Goal: Check status: Check status

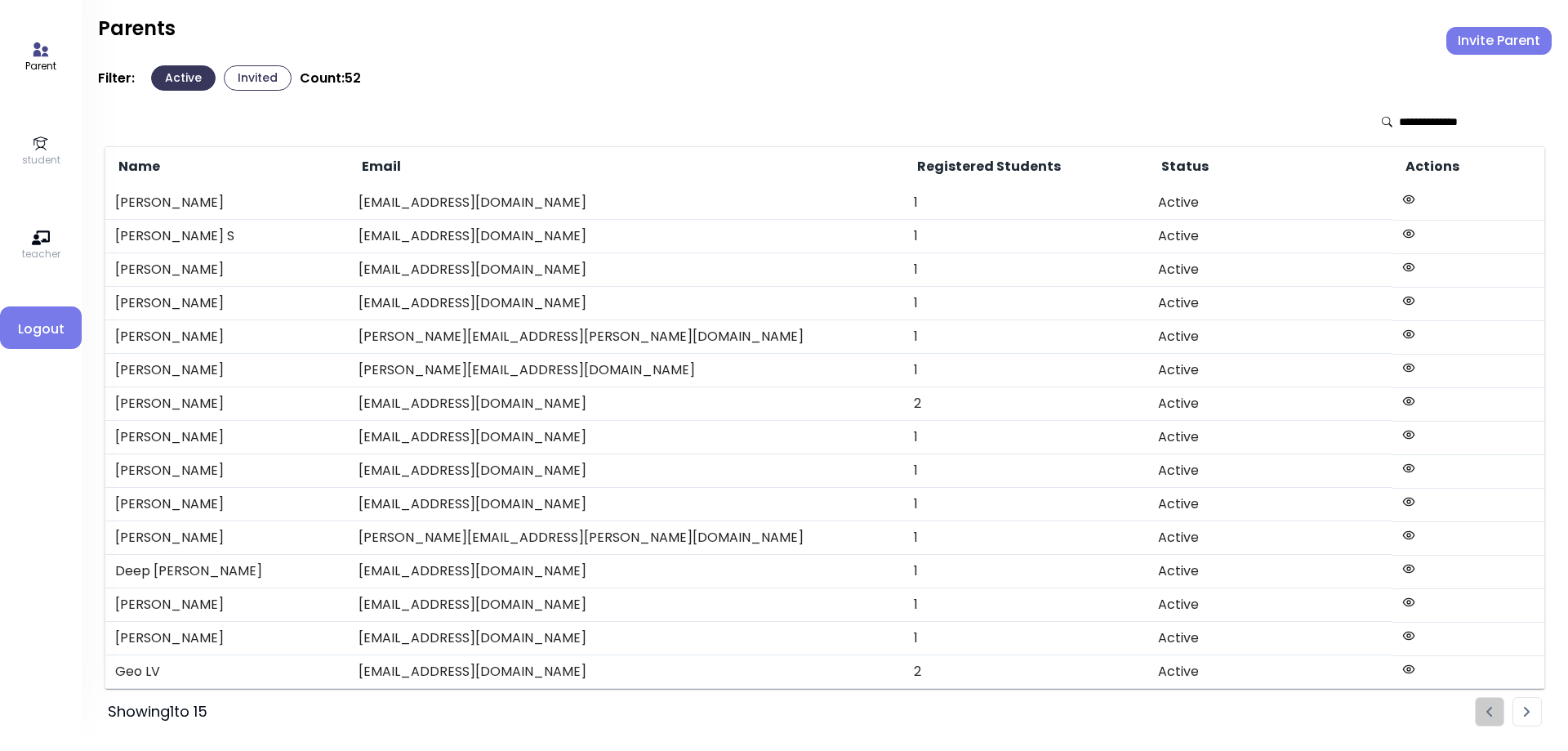
click at [38, 144] on icon at bounding box center [40, 143] width 18 height 18
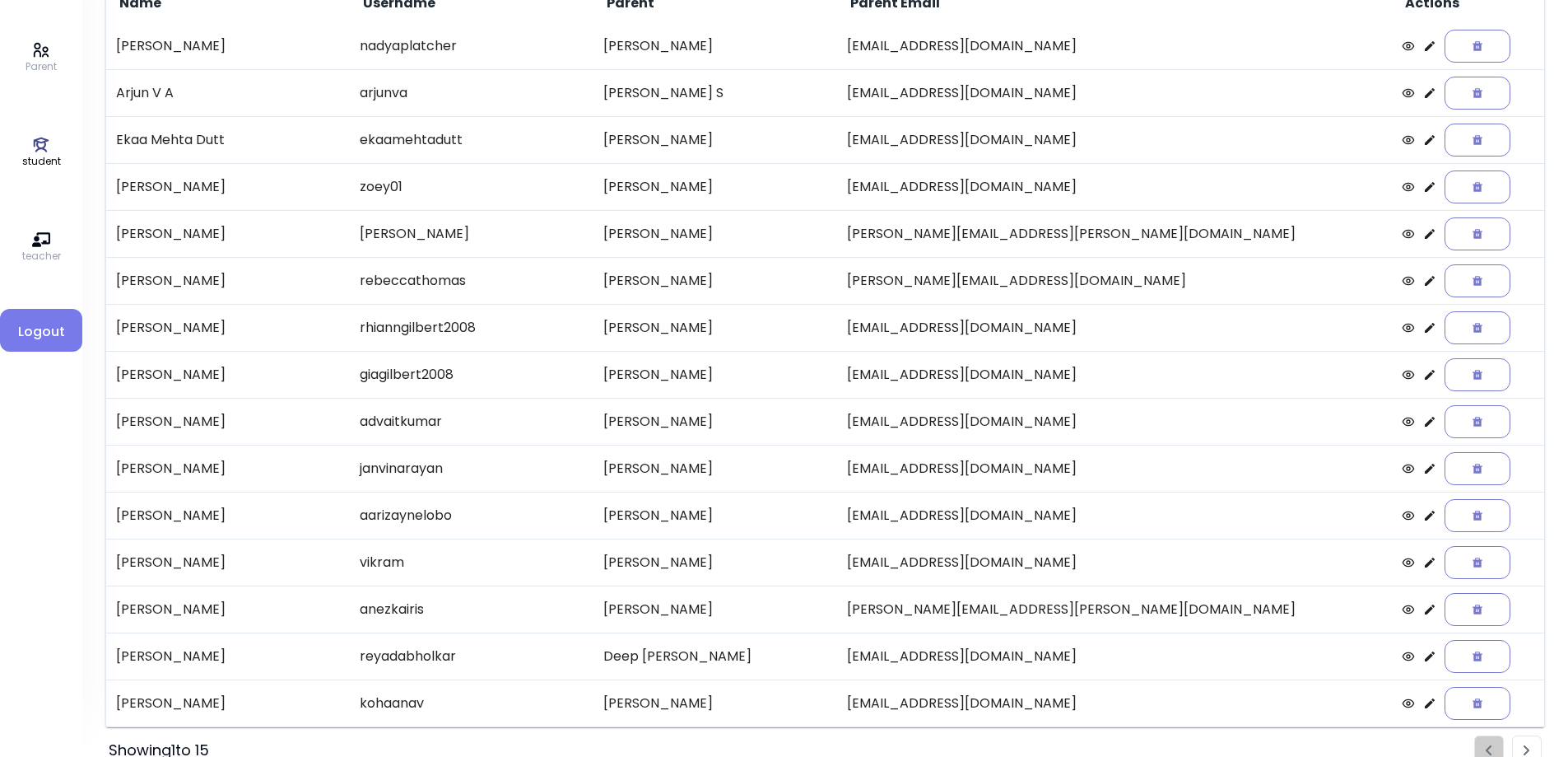
scroll to position [189, 0]
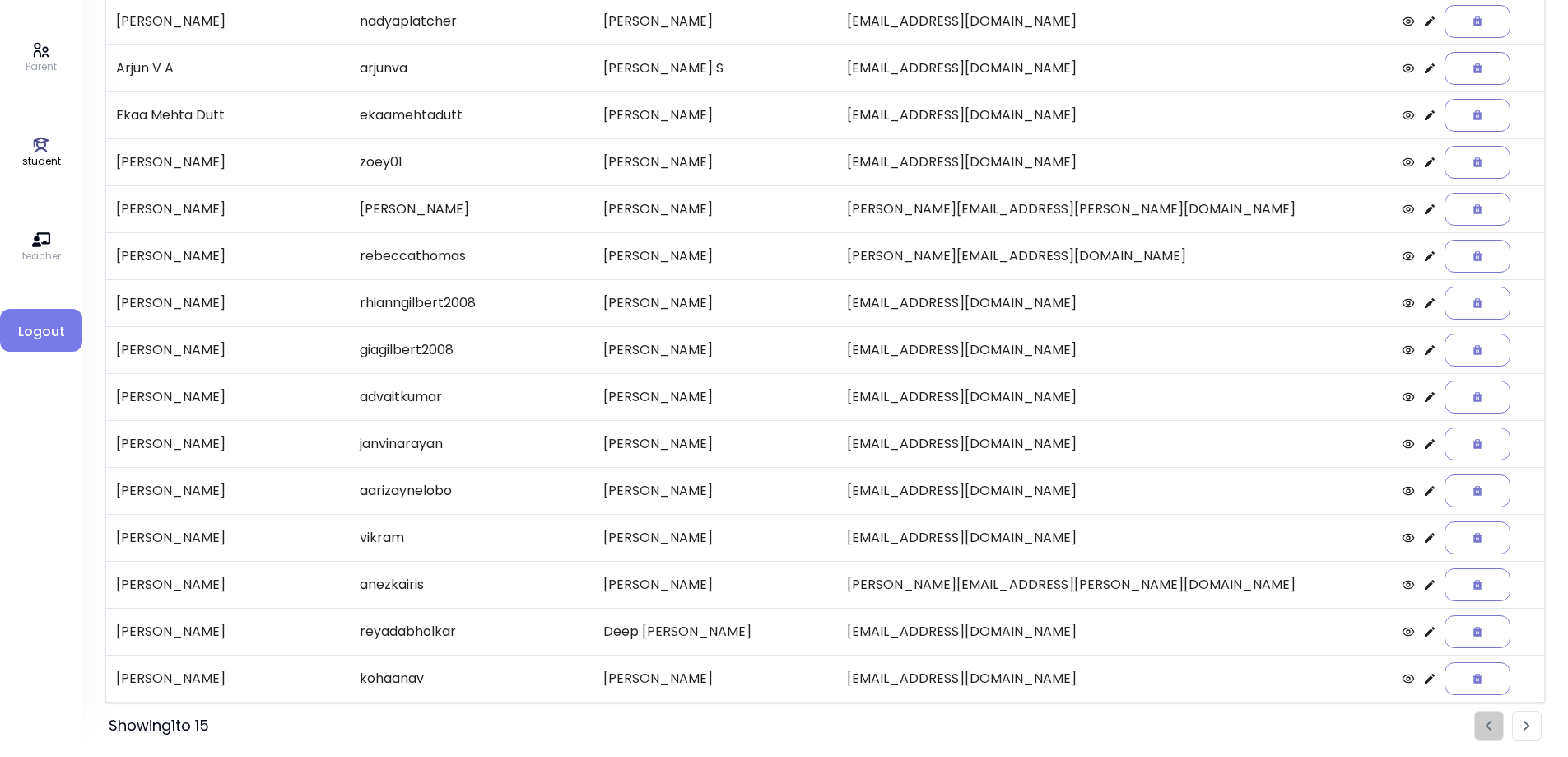
click at [1525, 722] on img "Pagination" at bounding box center [1527, 726] width 7 height 11
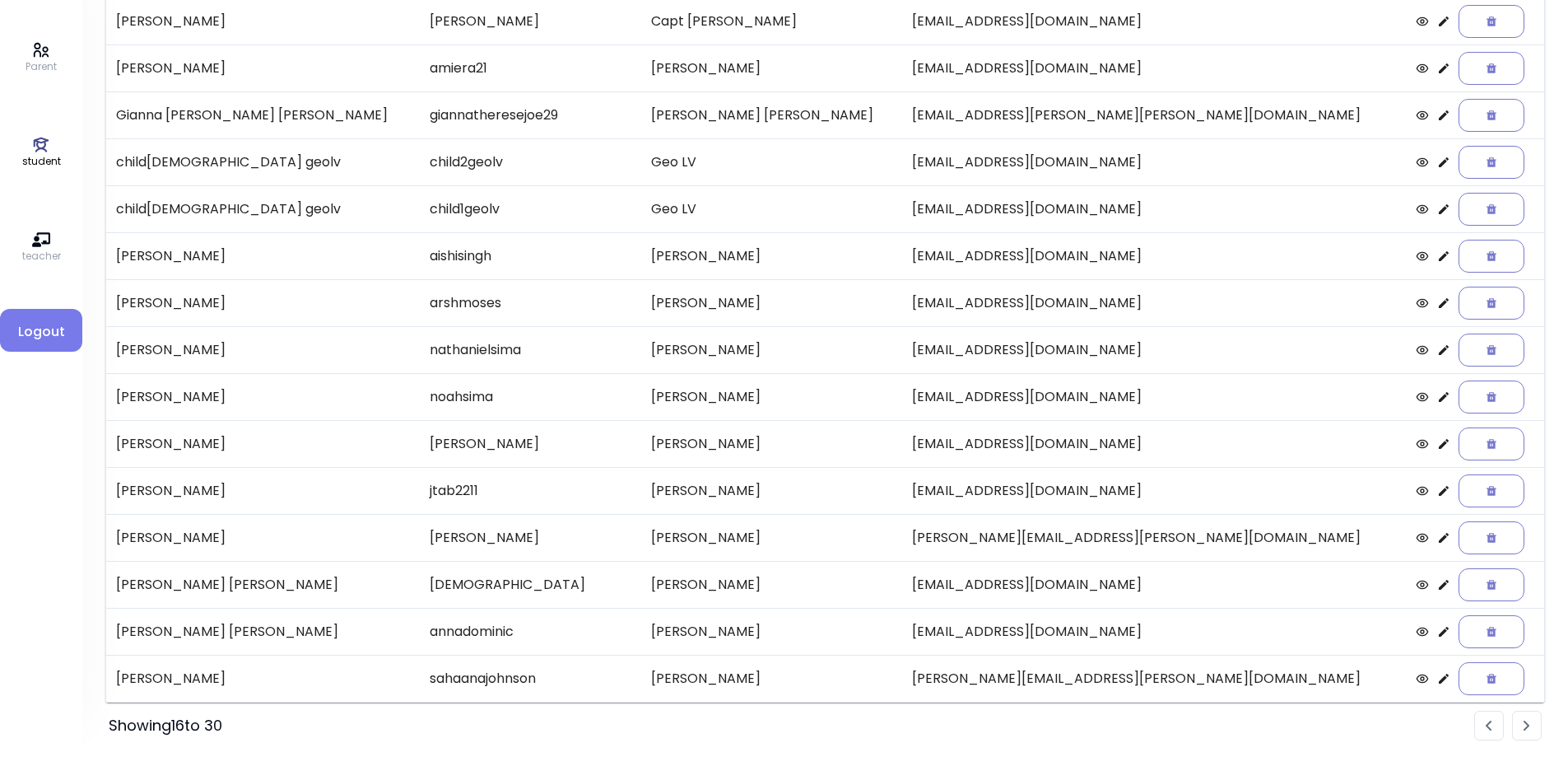
click at [1524, 727] on img "Pagination" at bounding box center [1527, 726] width 7 height 11
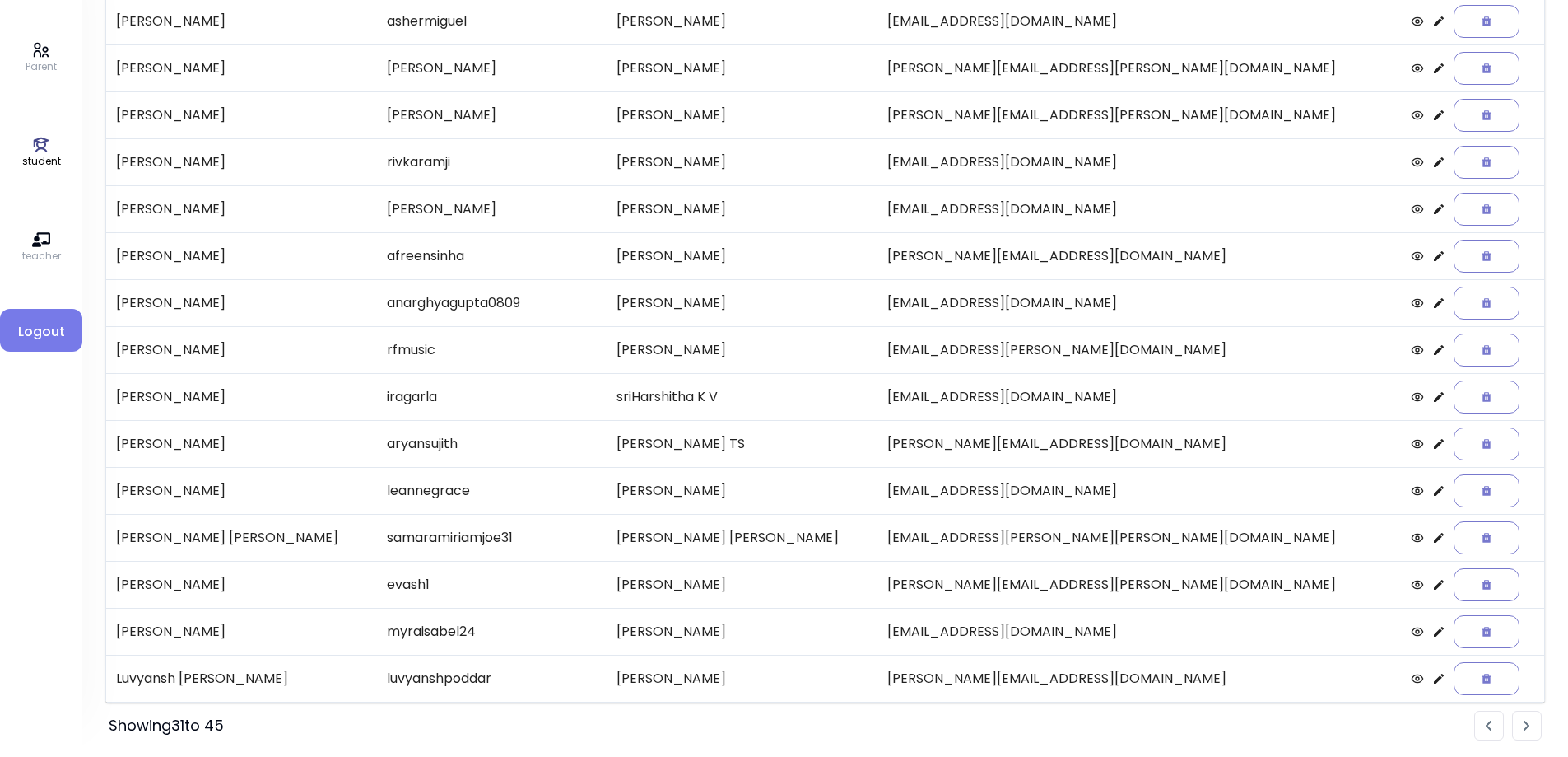
click at [1433, 68] on icon at bounding box center [1440, 69] width 14 height 14
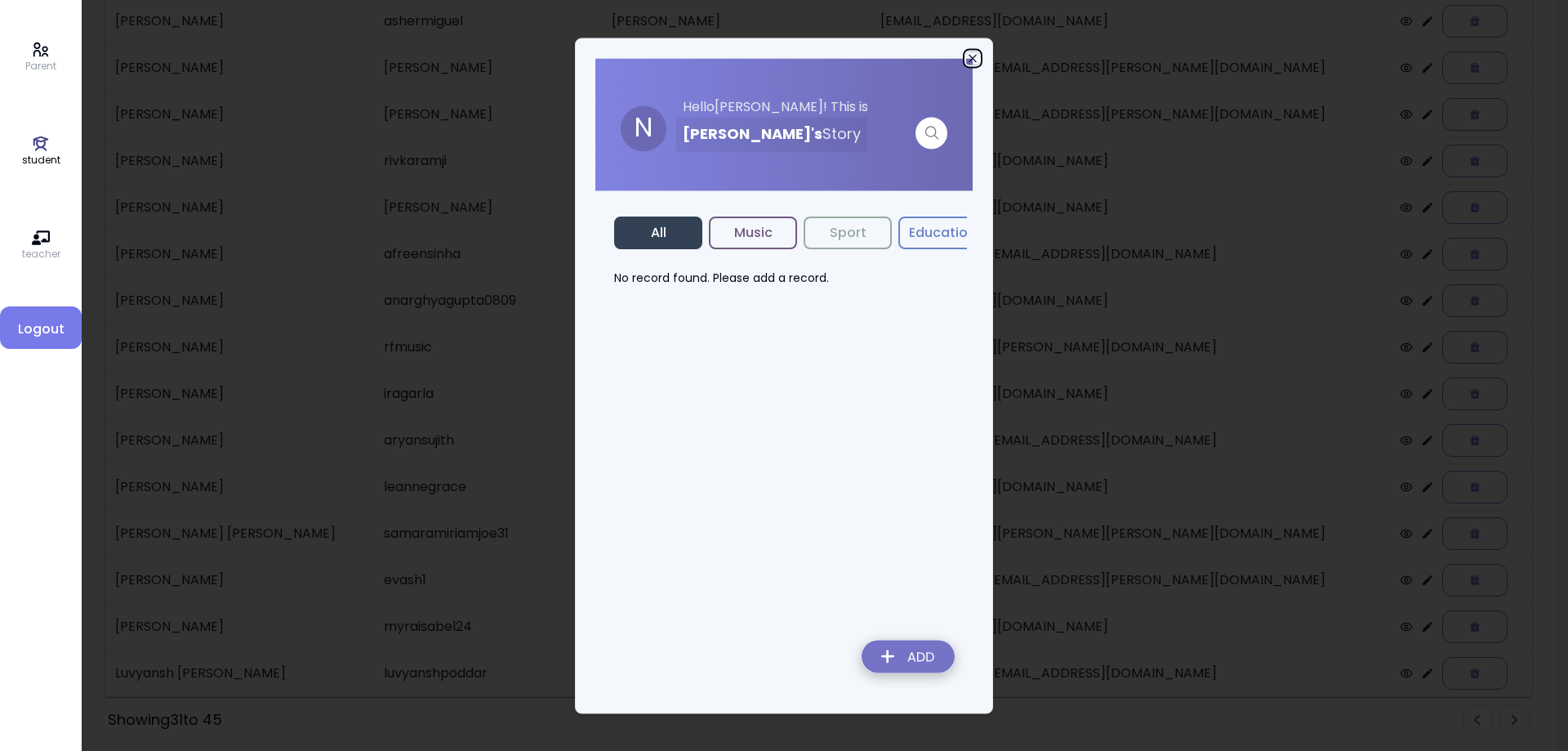
click at [970, 59] on icon "button" at bounding box center [973, 58] width 13 height 13
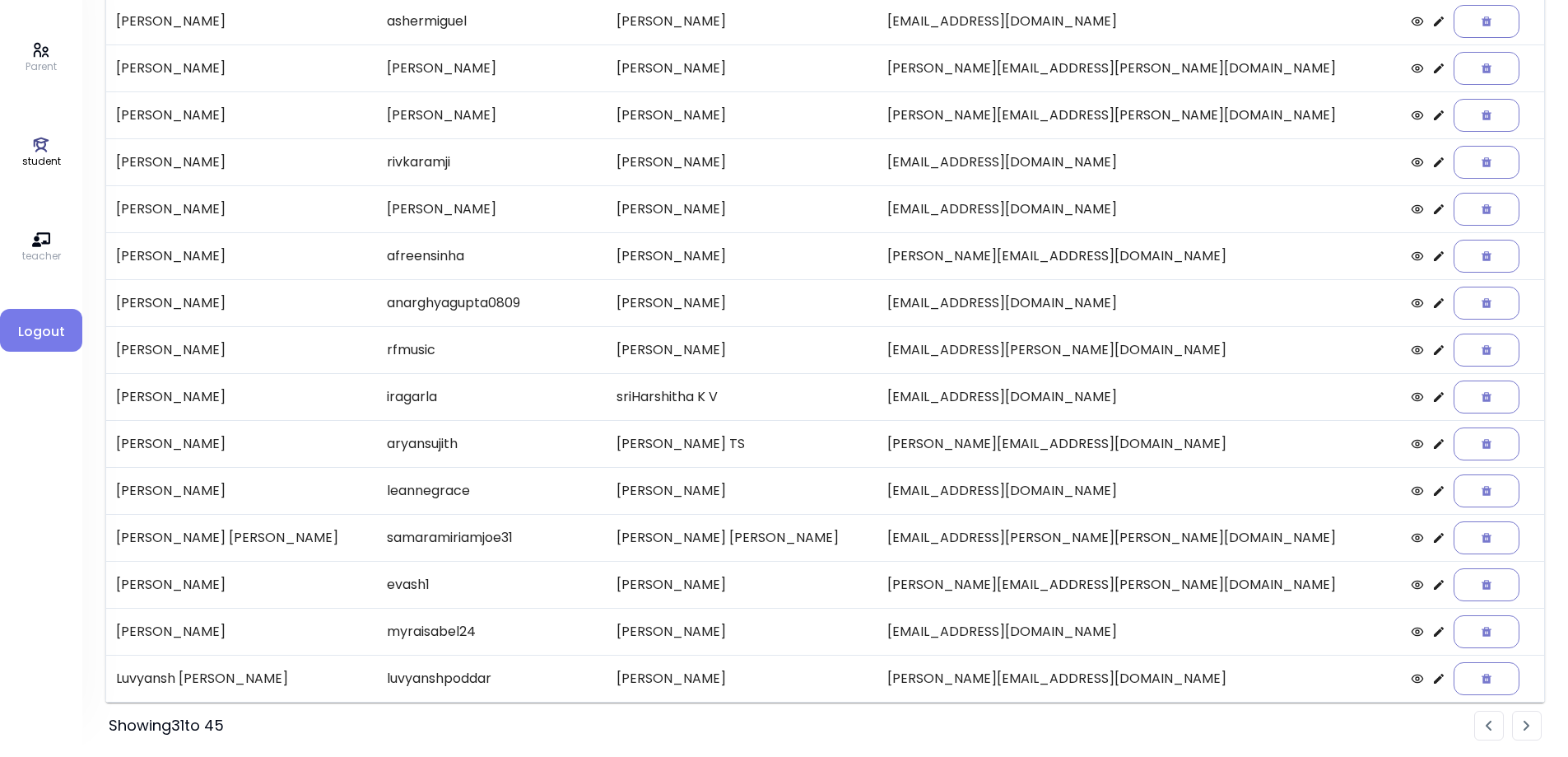
click at [1433, 116] on icon at bounding box center [1440, 116] width 14 height 14
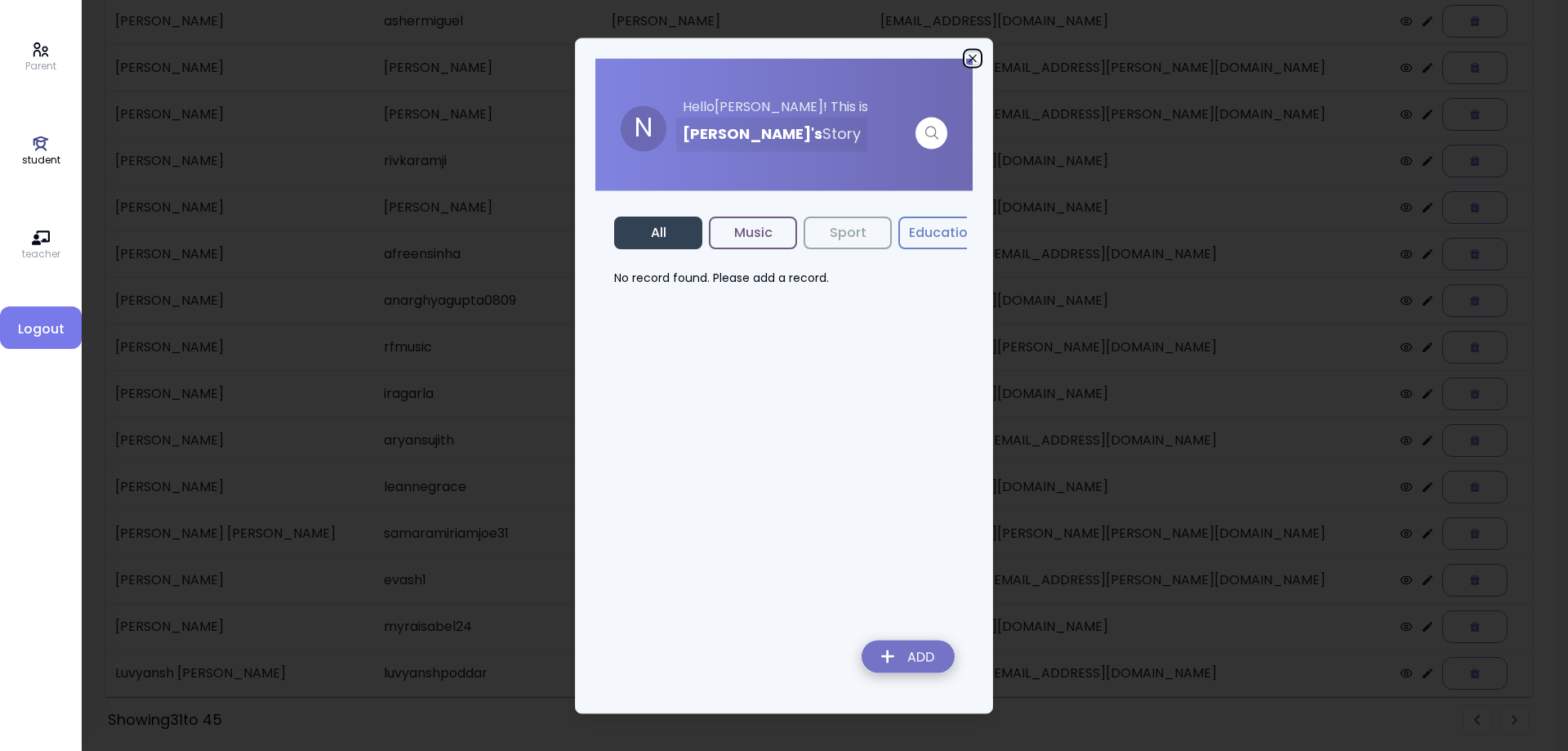
click at [971, 55] on icon "button" at bounding box center [973, 58] width 13 height 13
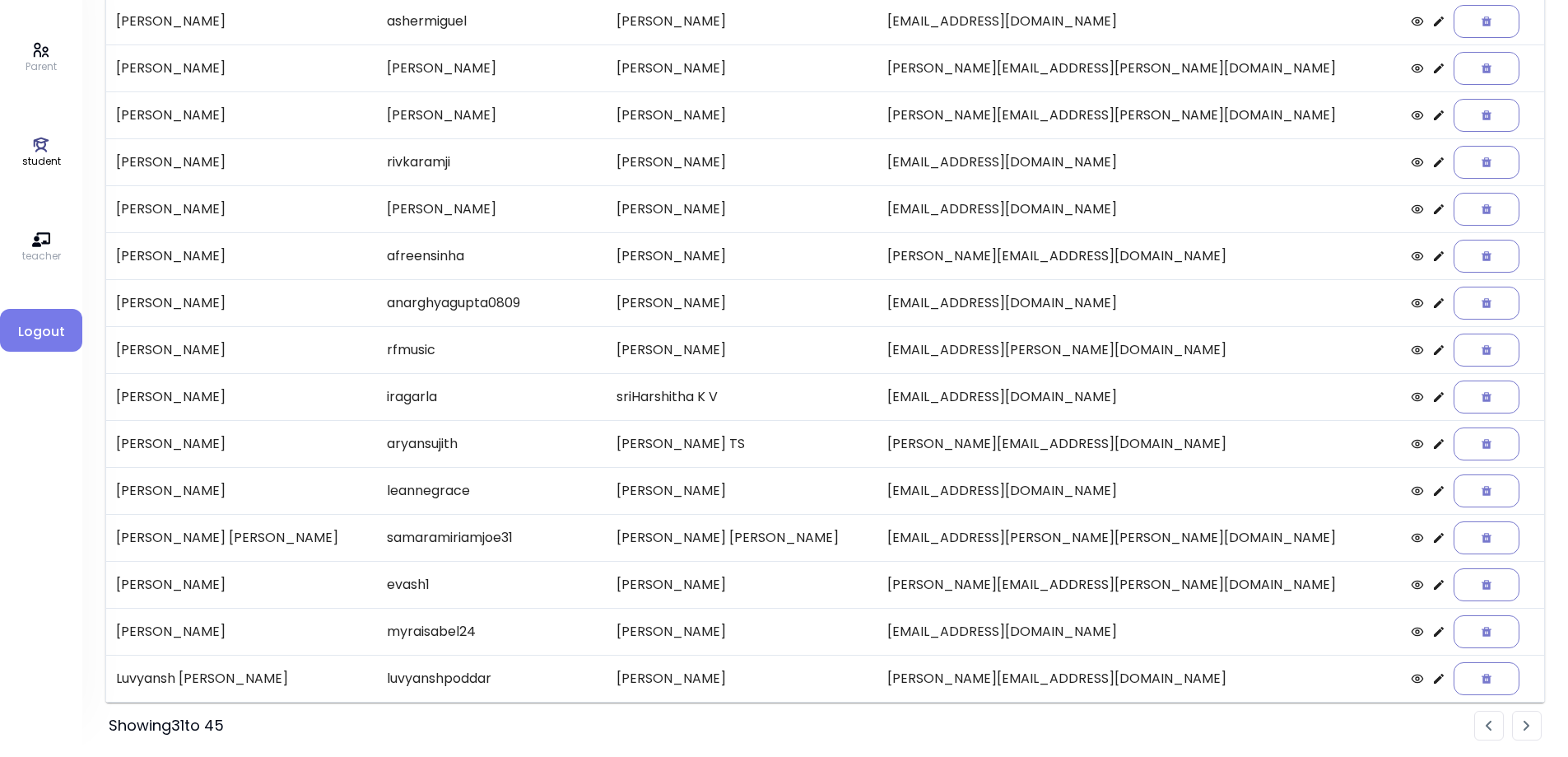
click at [1529, 725] on img "Pagination" at bounding box center [1527, 726] width 7 height 11
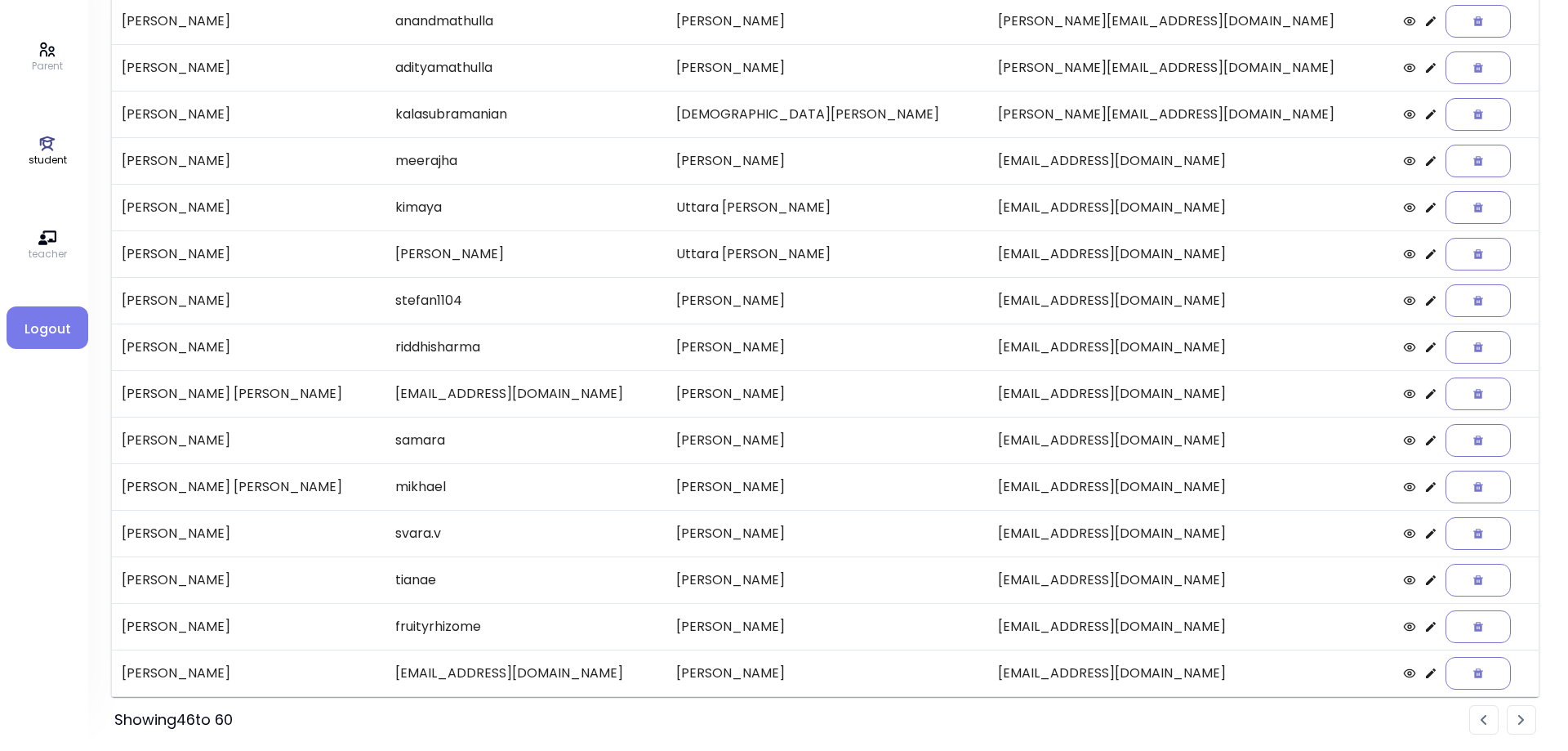
scroll to position [106, 0]
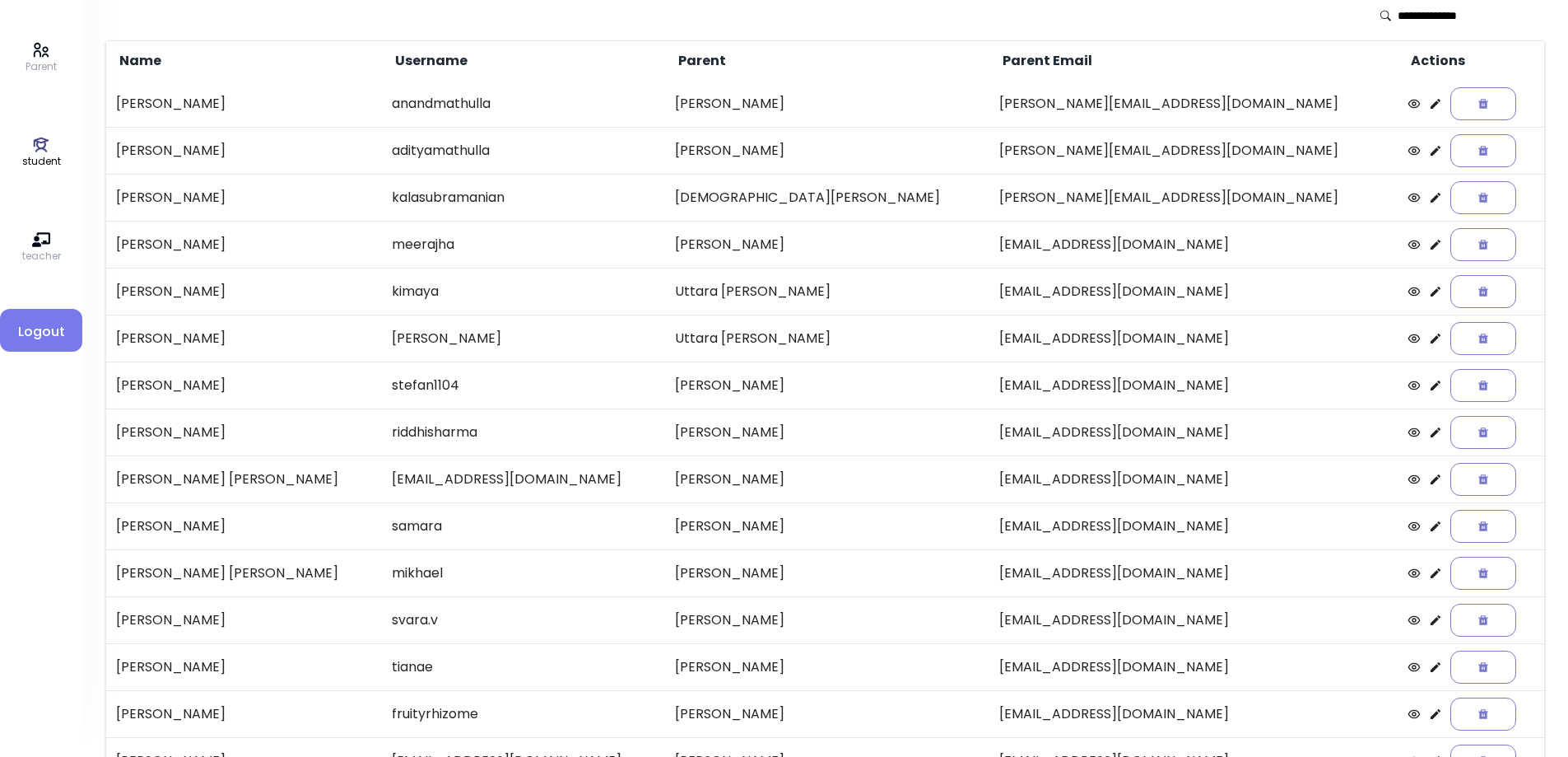
click at [1431, 153] on icon at bounding box center [1436, 151] width 10 height 10
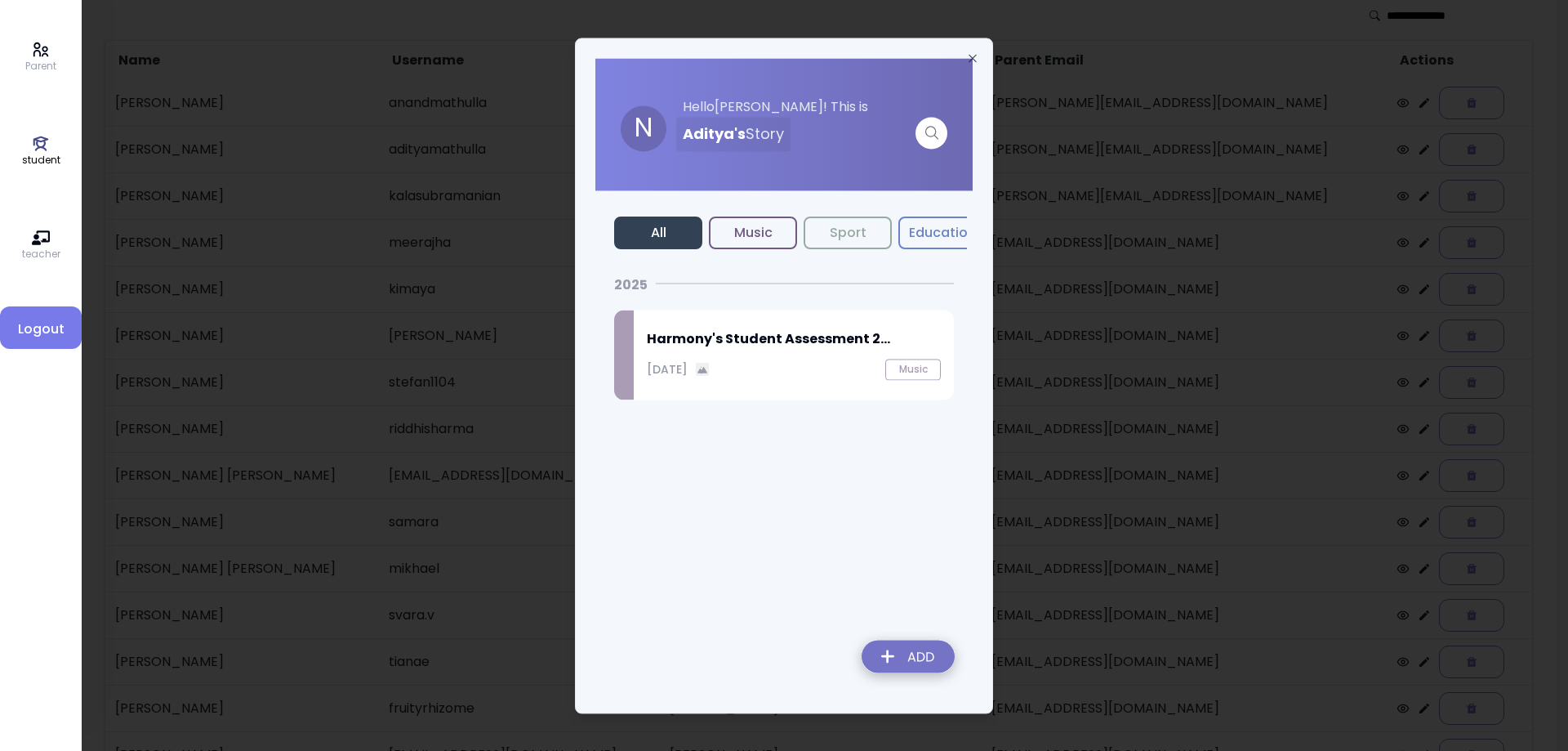
click at [729, 344] on h2 "Harmony's Student Assessment 2..." at bounding box center [794, 339] width 294 height 19
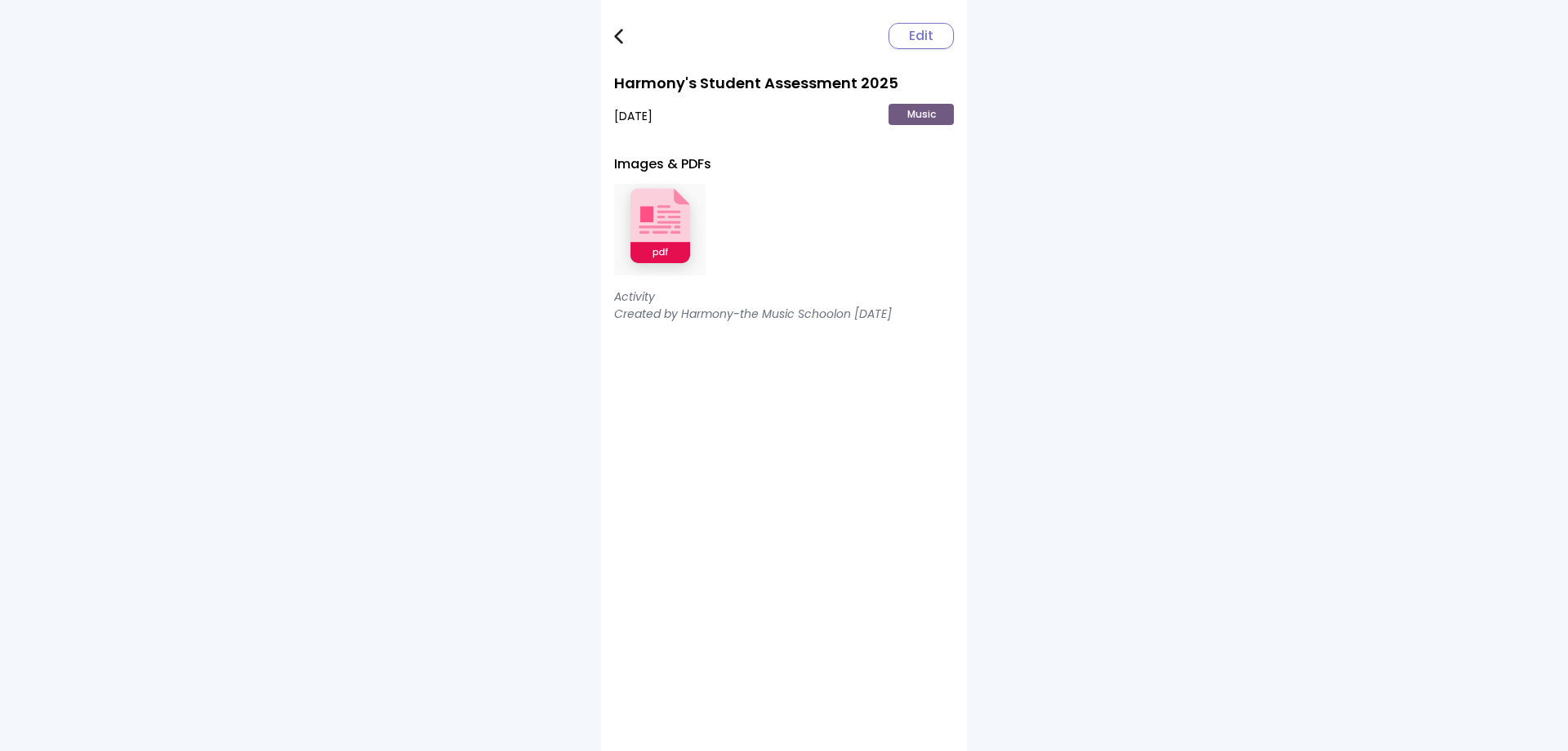
click at [663, 225] on img at bounding box center [660, 229] width 92 height 107
click at [623, 32] on link at bounding box center [630, 35] width 33 height 33
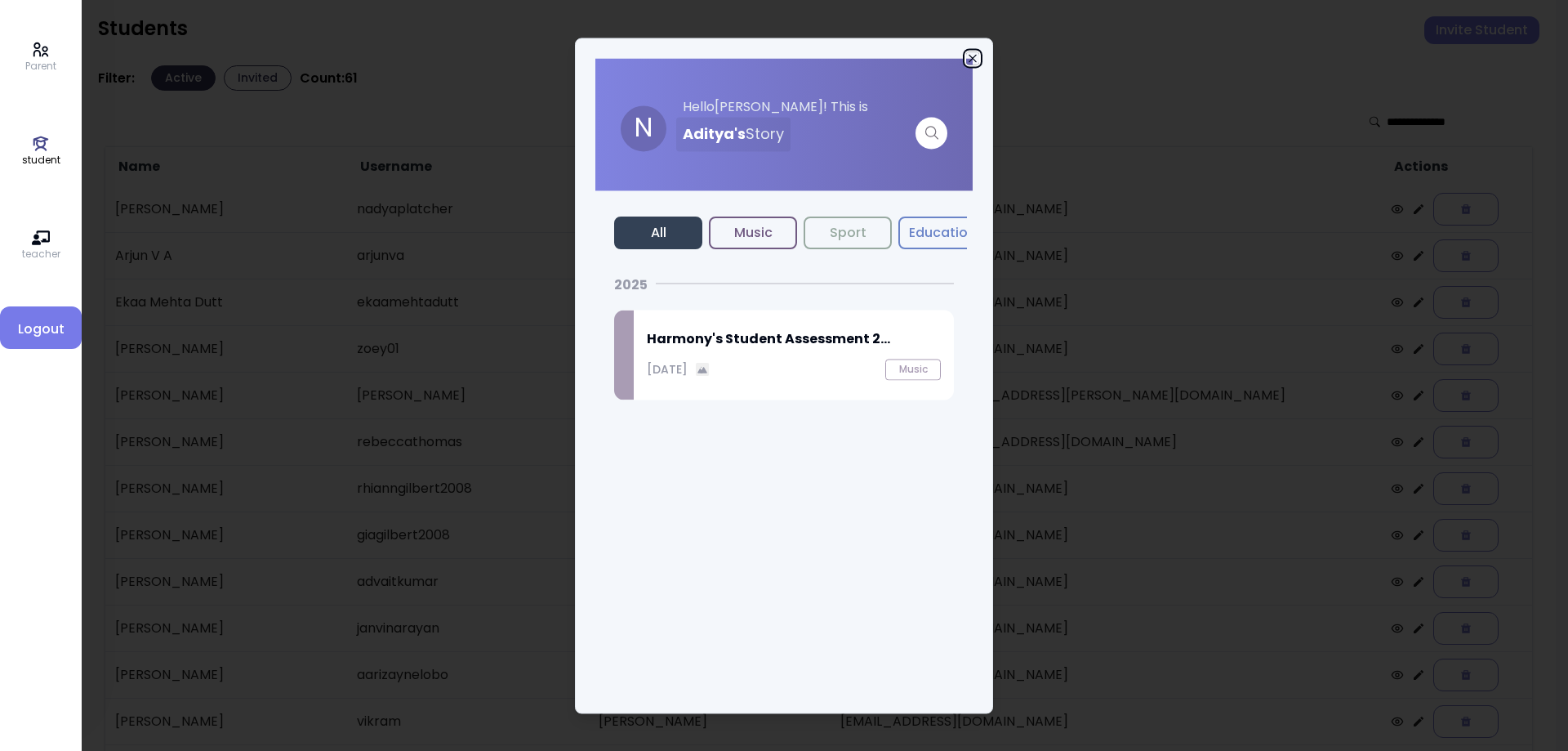
click at [969, 62] on icon "button" at bounding box center [973, 58] width 13 height 13
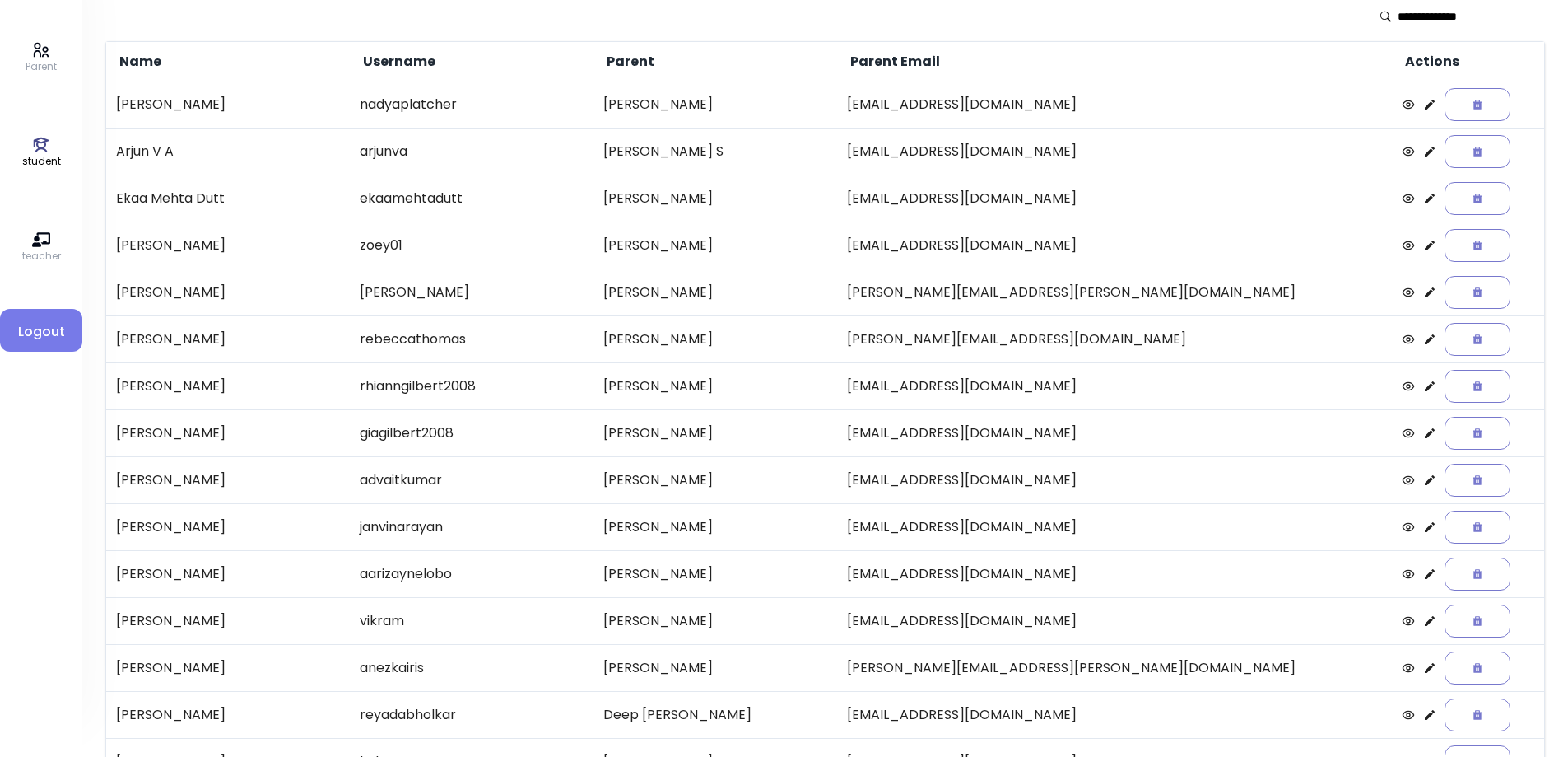
scroll to position [189, 0]
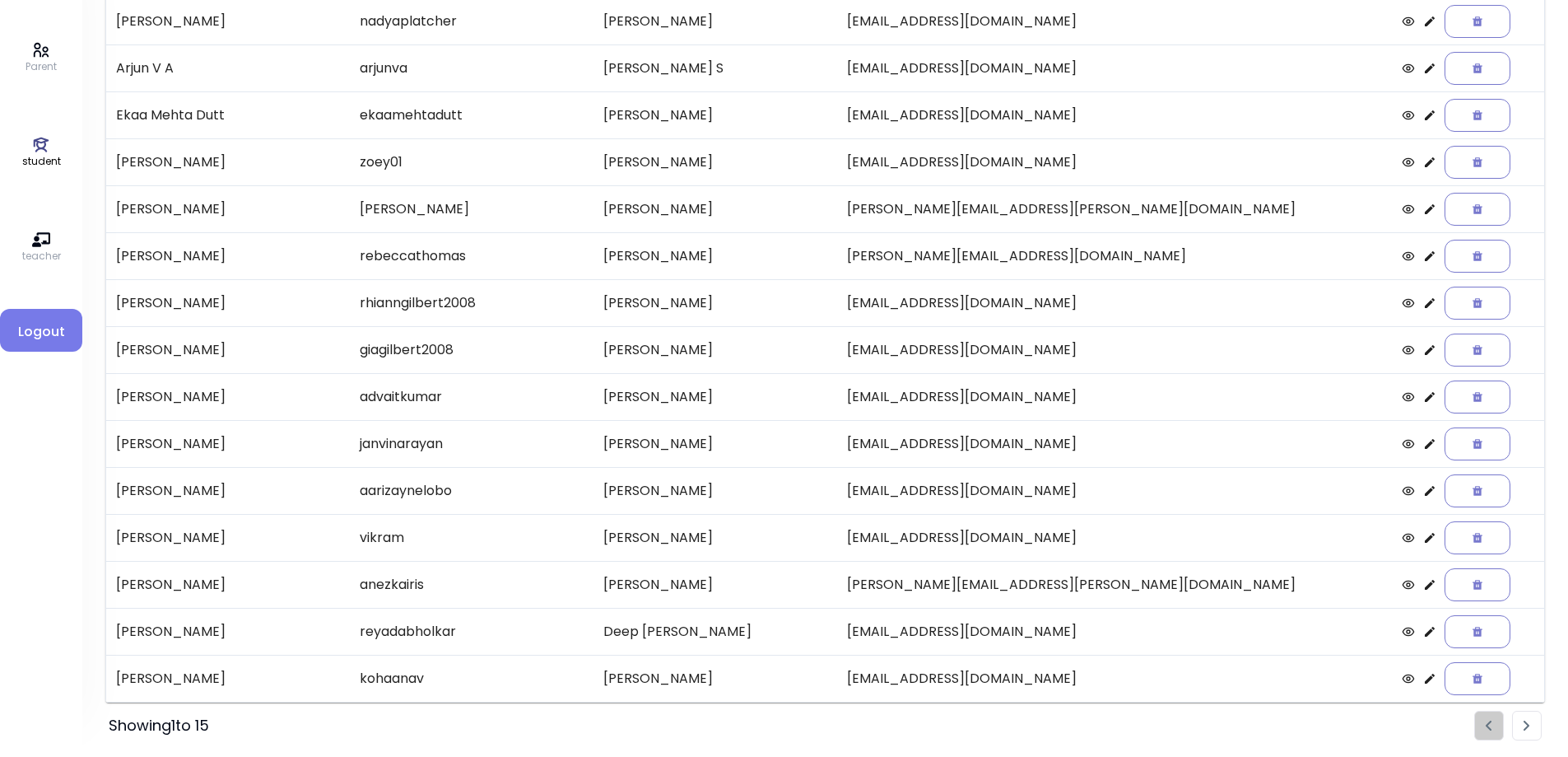
click at [1524, 724] on img "Pagination" at bounding box center [1527, 726] width 7 height 11
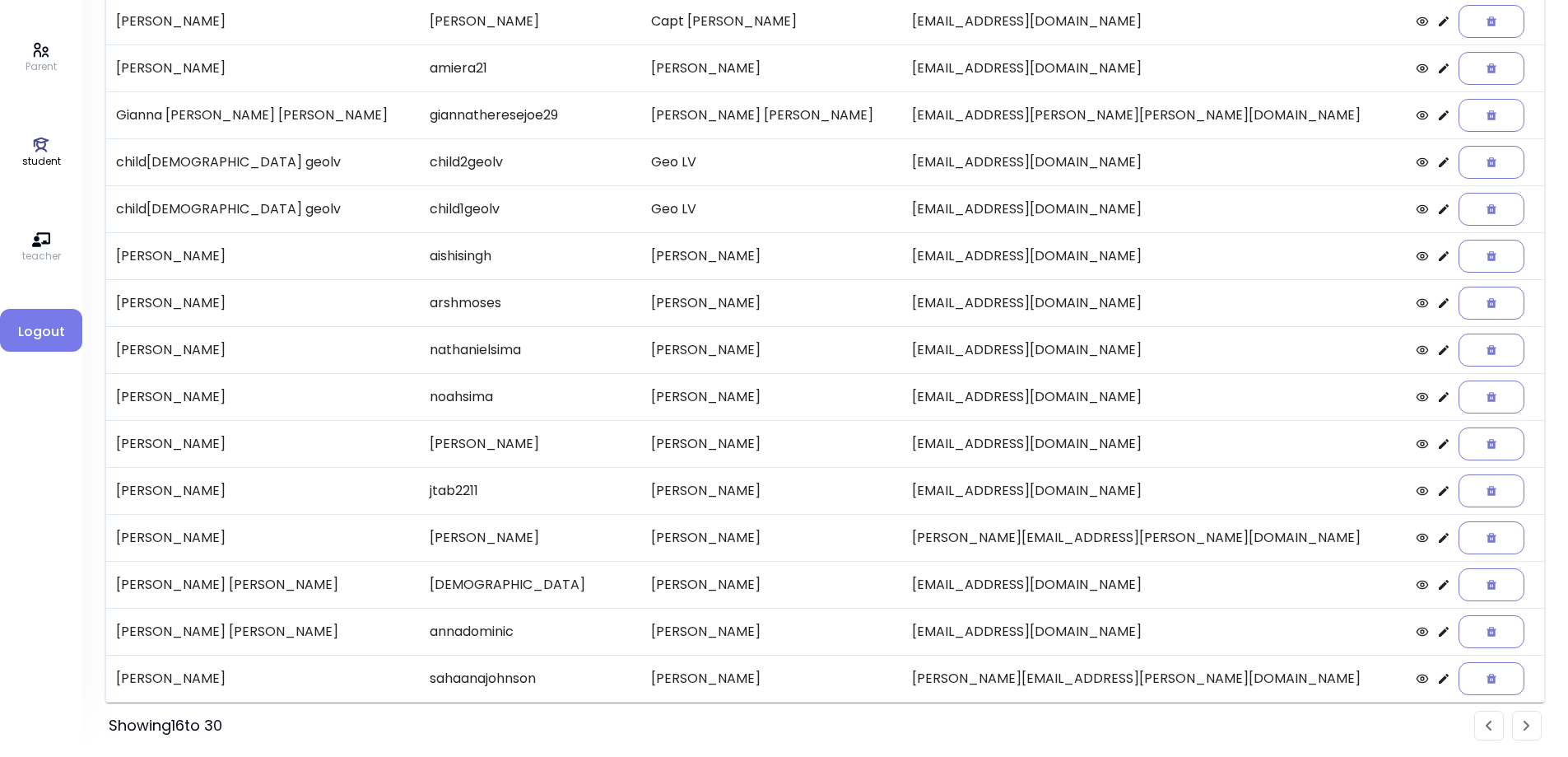
click at [1524, 724] on img "Pagination" at bounding box center [1527, 726] width 7 height 11
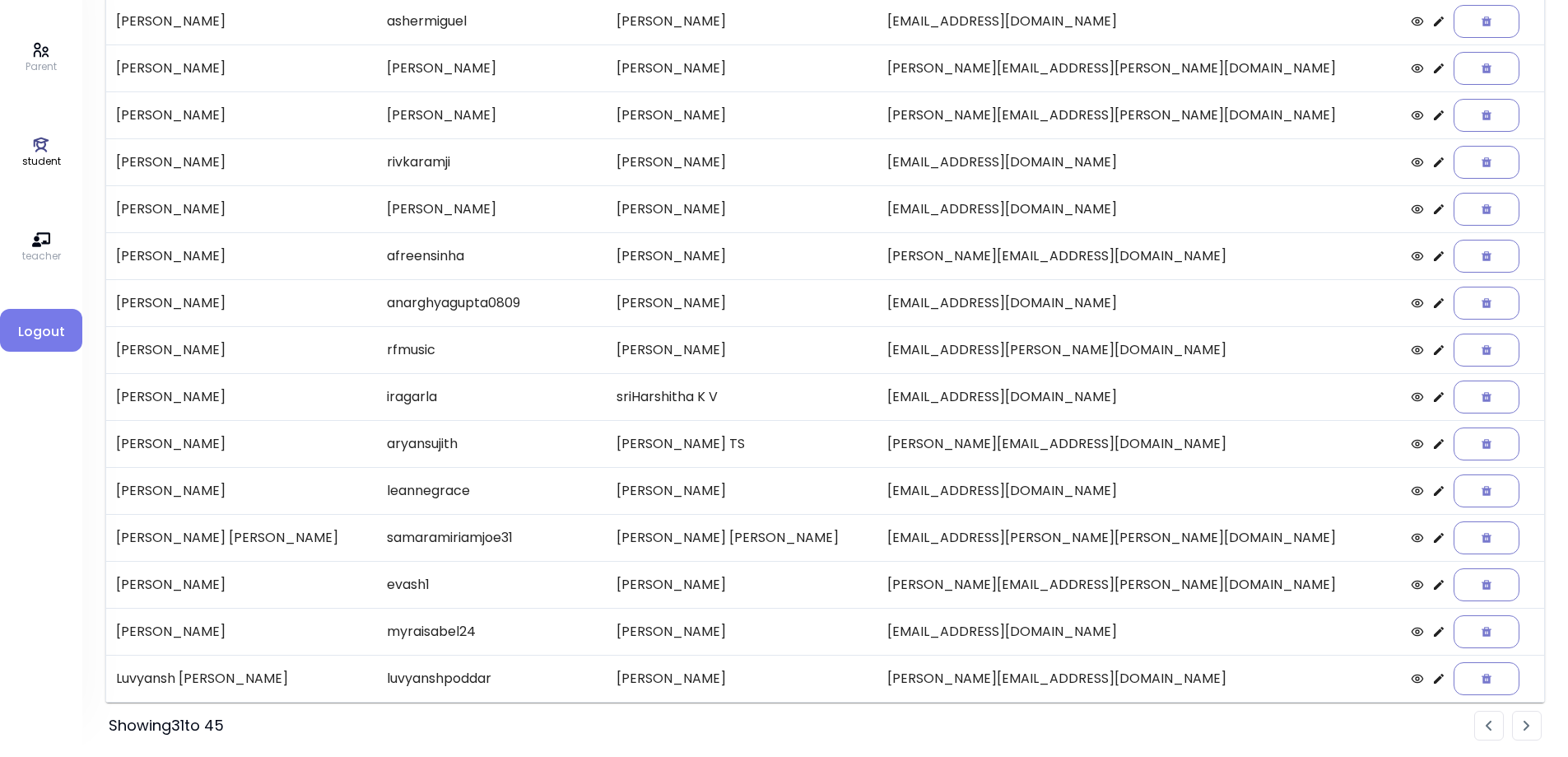
click at [1526, 719] on li "Pagination" at bounding box center [1527, 725] width 30 height 30
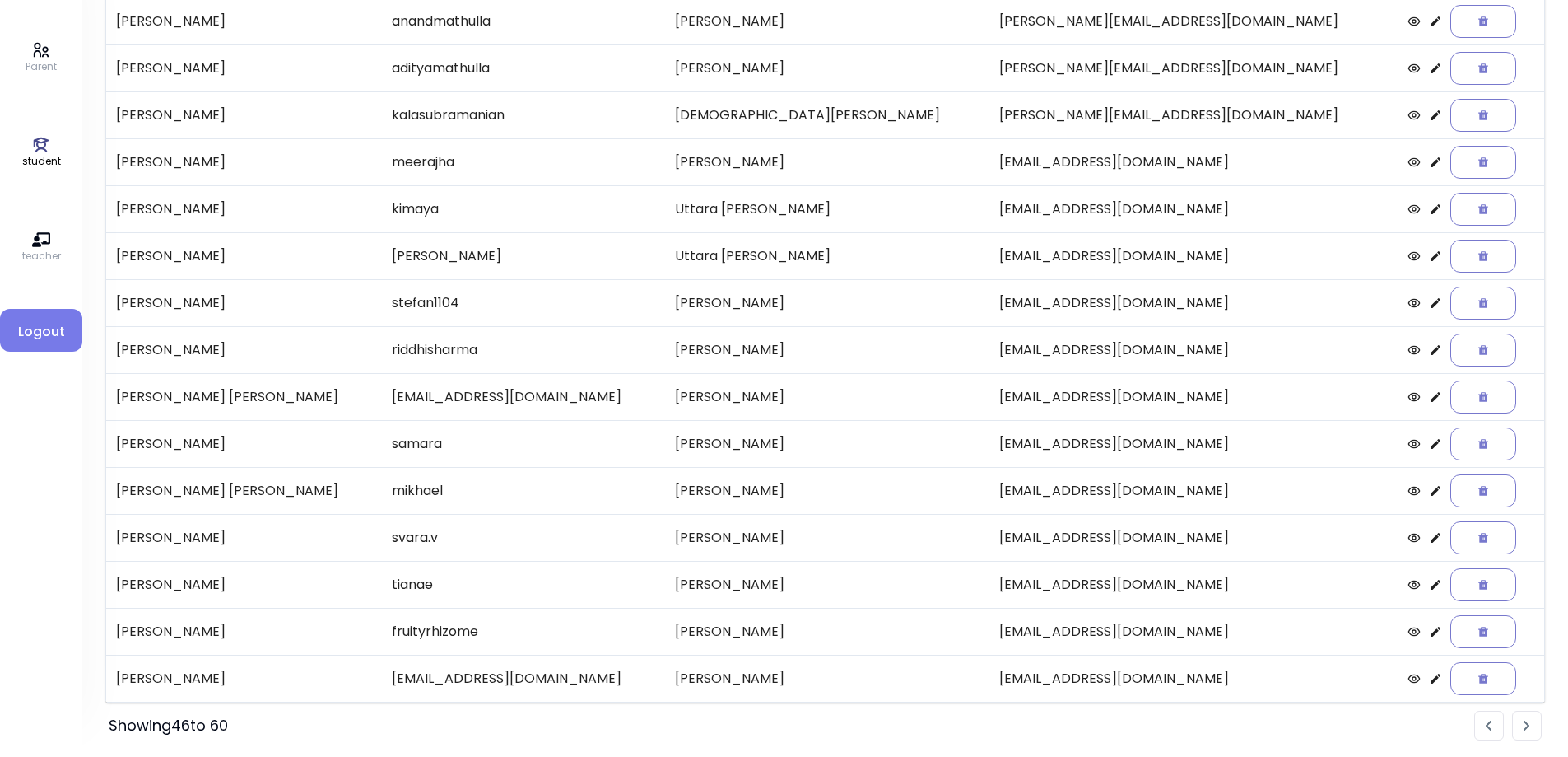
click at [1526, 719] on li "Pagination" at bounding box center [1527, 725] width 30 height 30
